Goal: Information Seeking & Learning: Find specific fact

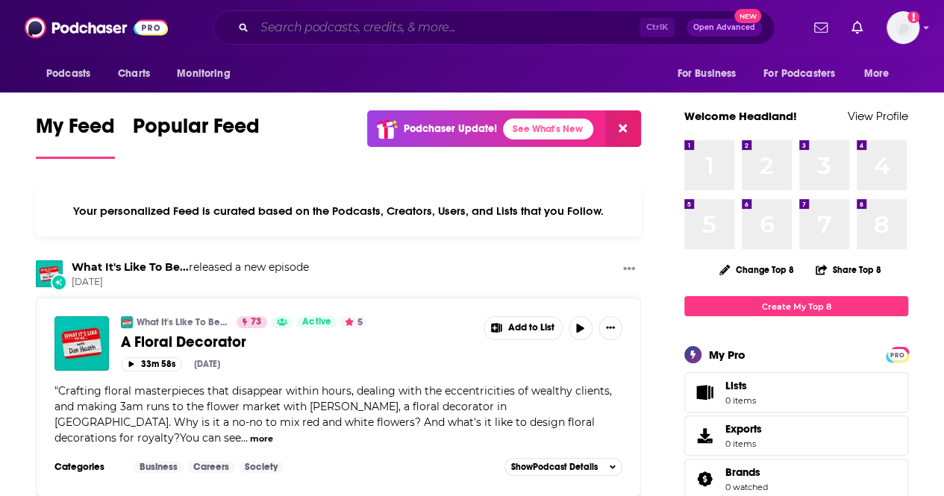
click at [475, 28] on input "Search podcasts, credits, & more..." at bounding box center [447, 28] width 385 height 24
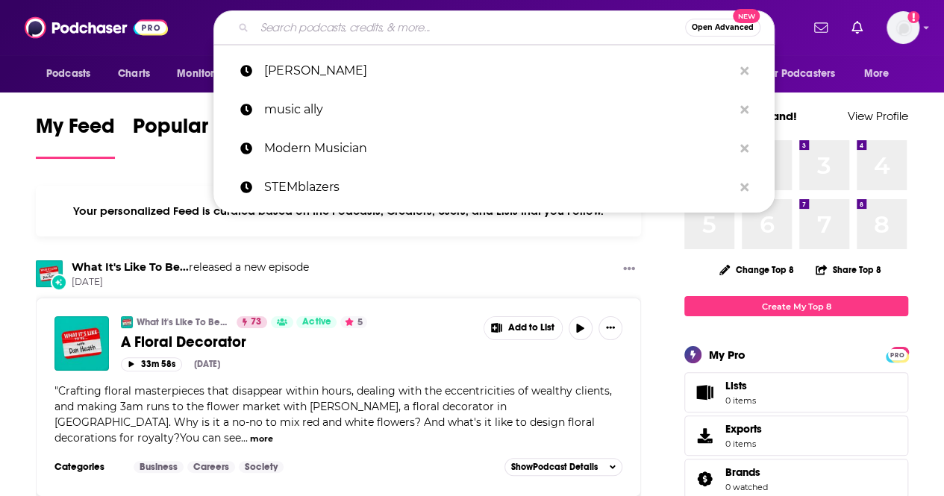
paste input "Voices of Global Construction"
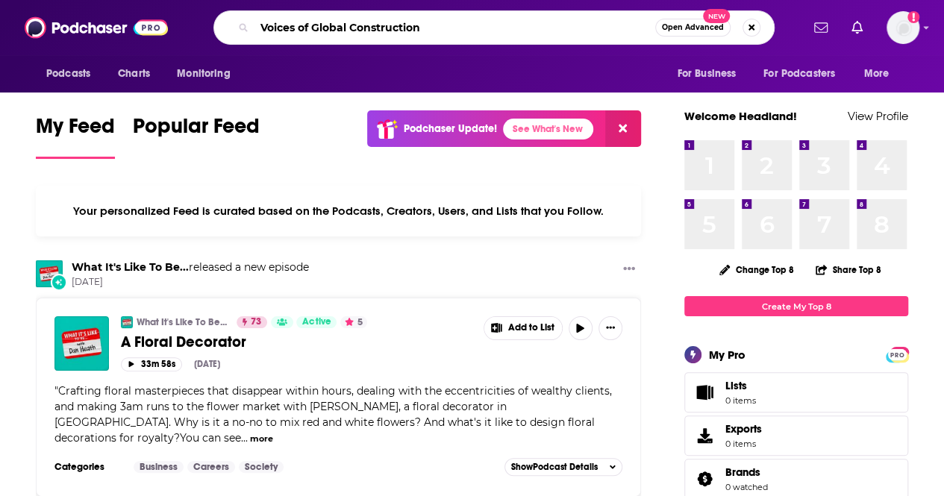
click at [587, 36] on input "Voices of Global Construction" at bounding box center [455, 28] width 401 height 24
type input "Voices of Global Construction"
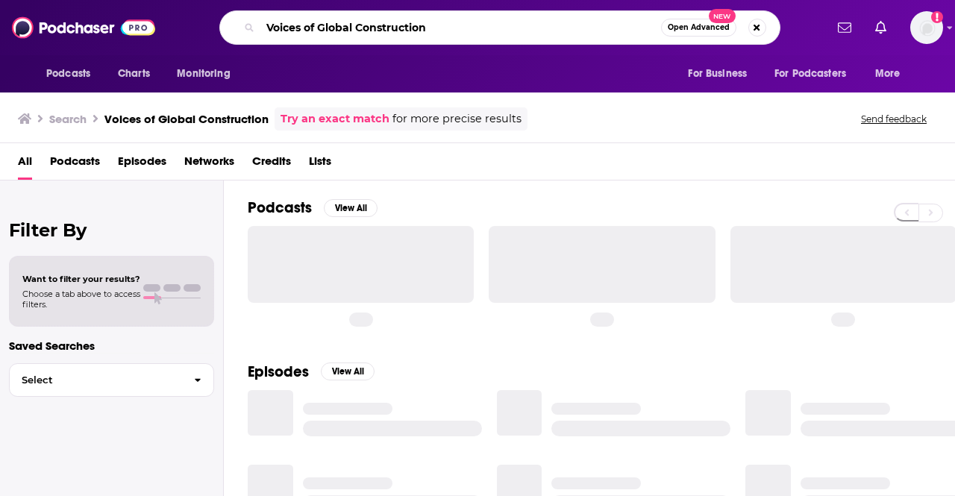
click at [339, 35] on input "Voices of Global Construction" at bounding box center [461, 28] width 401 height 24
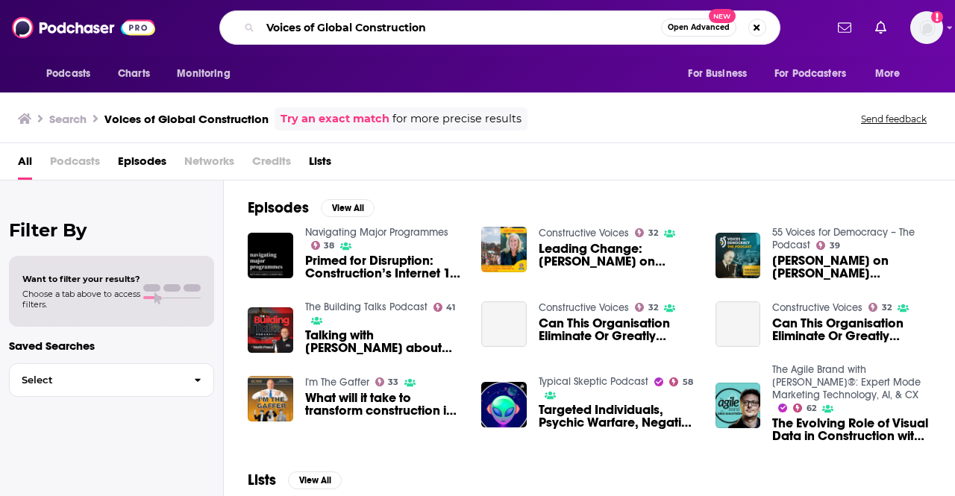
drag, startPoint x: 447, startPoint y: 21, endPoint x: 166, endPoint y: 43, distance: 282.3
click at [166, 43] on div "Podcasts Charts Monitoring Voices of Global Construction Open Advanced New For …" at bounding box center [494, 27] width 662 height 34
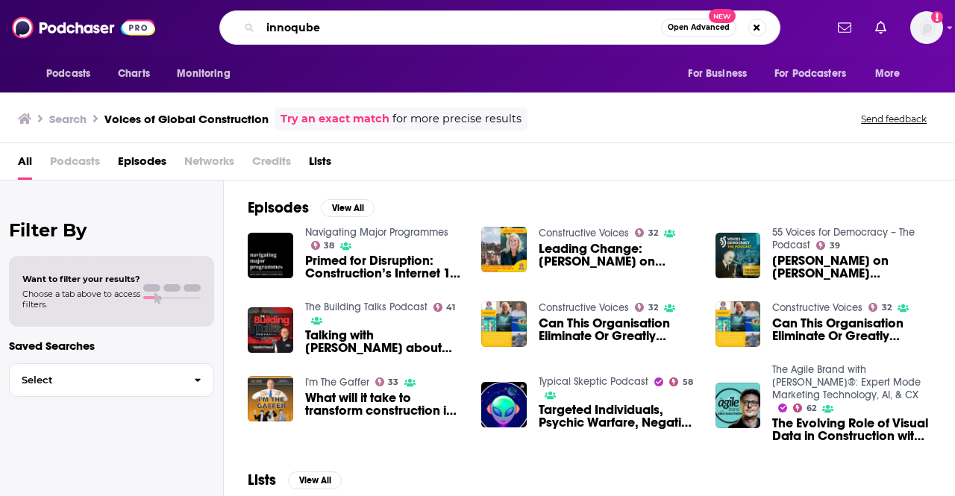
type input "innoqube"
